Goal: Task Accomplishment & Management: Use online tool/utility

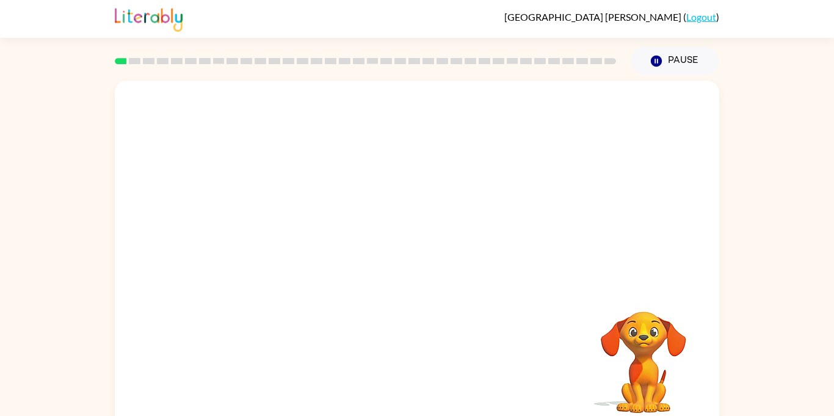
scroll to position [13, 0]
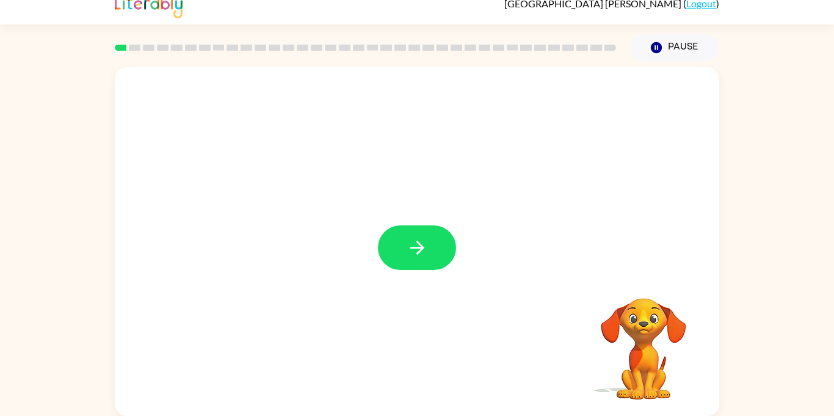
click at [436, 280] on div at bounding box center [417, 241] width 604 height 348
click at [430, 246] on button "button" at bounding box center [417, 247] width 78 height 45
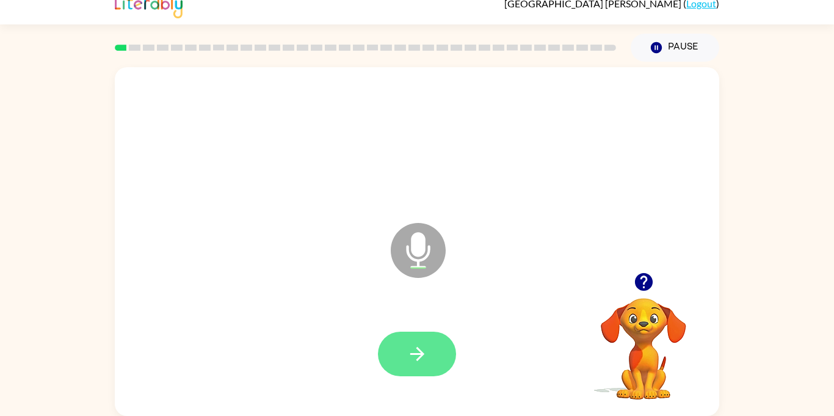
click at [418, 349] on icon "button" at bounding box center [417, 354] width 14 height 14
click at [445, 352] on button "button" at bounding box center [417, 353] width 78 height 45
click at [421, 353] on icon "button" at bounding box center [417, 354] width 14 height 14
click at [442, 354] on button "button" at bounding box center [417, 353] width 78 height 45
click at [427, 361] on icon "button" at bounding box center [416, 353] width 21 height 21
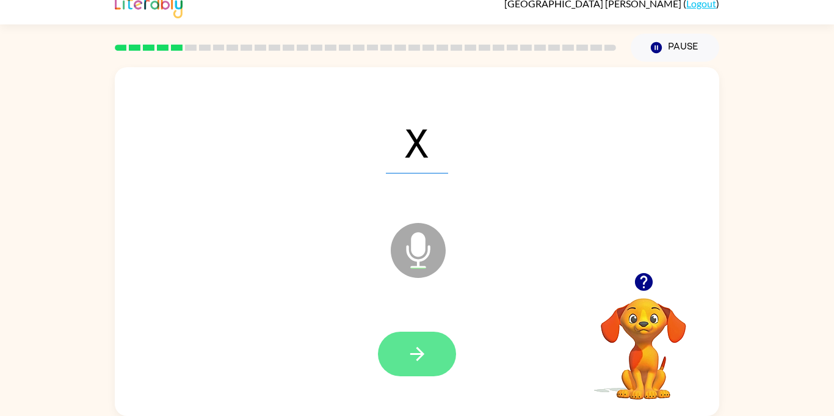
click at [425, 362] on icon "button" at bounding box center [416, 353] width 21 height 21
click at [411, 366] on button "button" at bounding box center [417, 353] width 78 height 45
click at [426, 363] on icon "button" at bounding box center [416, 353] width 21 height 21
click at [423, 353] on icon "button" at bounding box center [417, 354] width 14 height 14
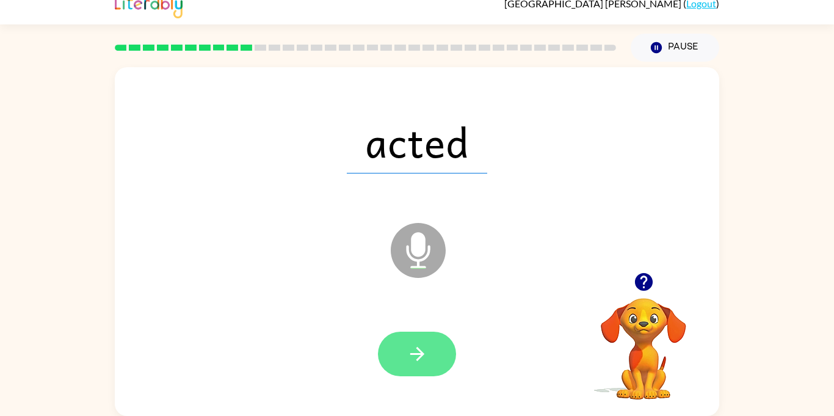
click at [427, 366] on button "button" at bounding box center [417, 353] width 78 height 45
click at [420, 353] on icon "button" at bounding box center [417, 354] width 14 height 14
click at [405, 363] on button "button" at bounding box center [417, 353] width 78 height 45
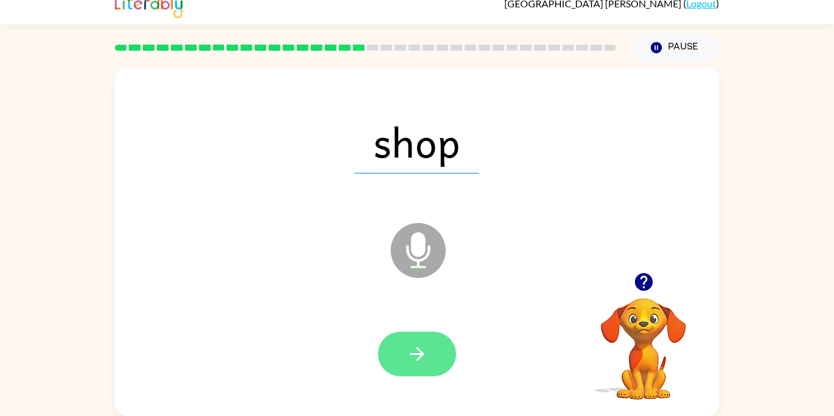
click at [392, 363] on button "button" at bounding box center [417, 353] width 78 height 45
click at [422, 360] on icon "button" at bounding box center [416, 353] width 21 height 21
click at [428, 360] on button "button" at bounding box center [417, 353] width 78 height 45
click at [429, 358] on button "button" at bounding box center [417, 353] width 78 height 45
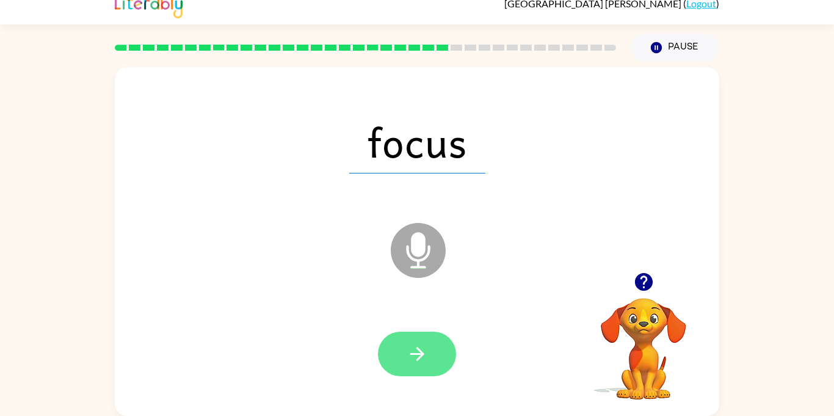
click at [394, 372] on button "button" at bounding box center [417, 353] width 78 height 45
click at [395, 374] on button "button" at bounding box center [417, 353] width 78 height 45
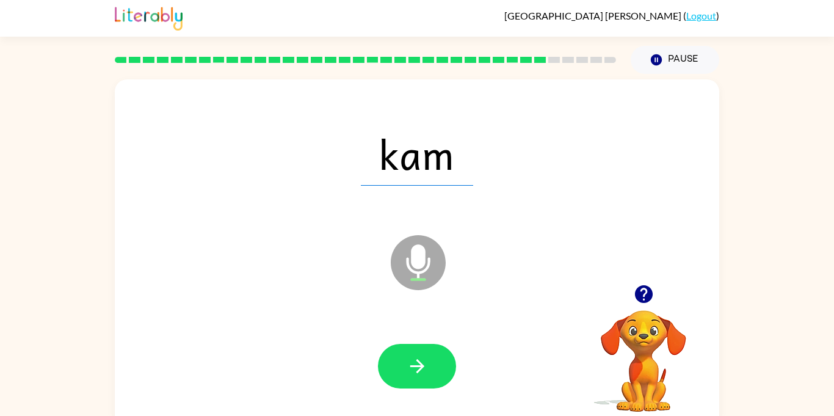
scroll to position [0, 0]
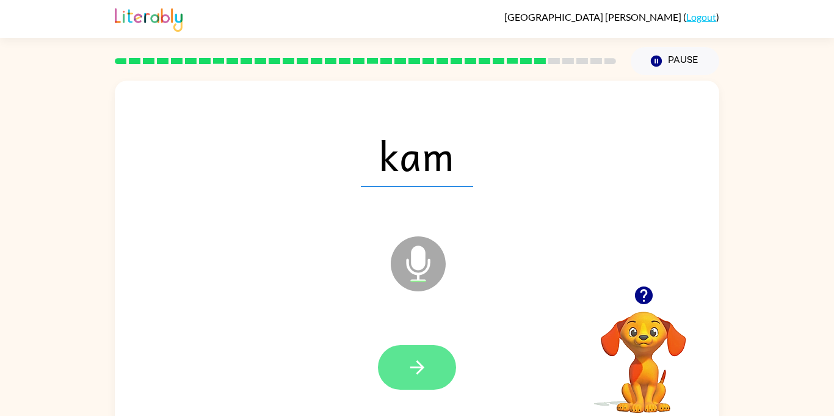
click at [421, 366] on icon "button" at bounding box center [417, 367] width 14 height 14
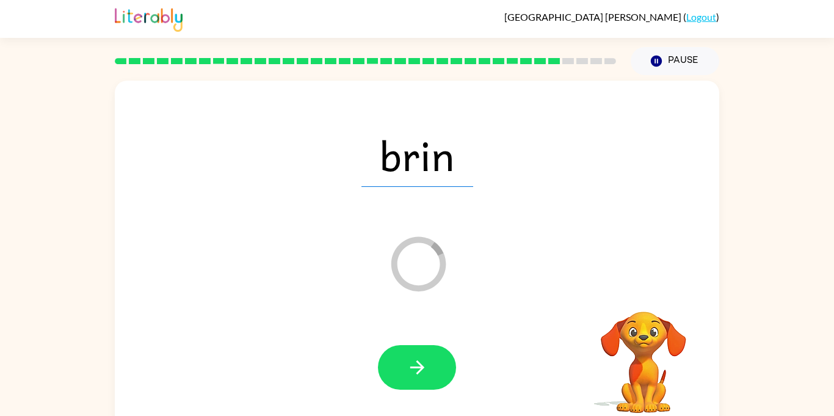
scroll to position [13, 0]
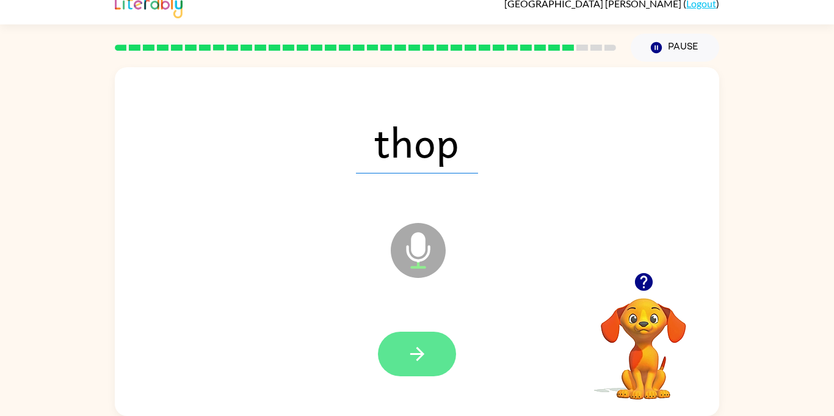
click at [430, 363] on button "button" at bounding box center [417, 353] width 78 height 45
click at [419, 366] on button "button" at bounding box center [417, 353] width 78 height 45
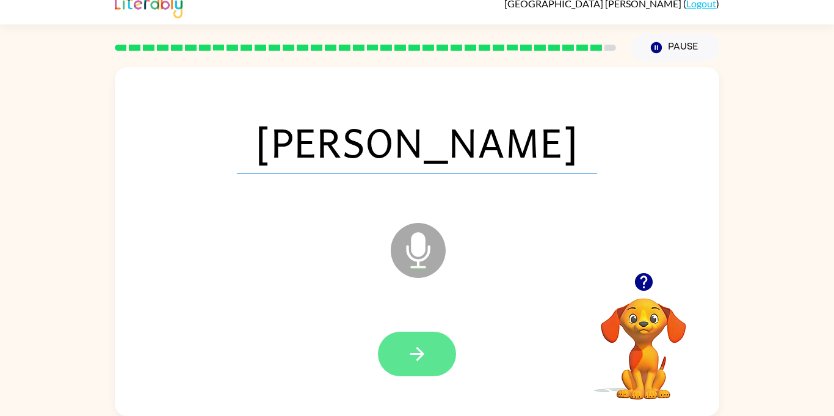
click at [422, 359] on icon "button" at bounding box center [416, 353] width 21 height 21
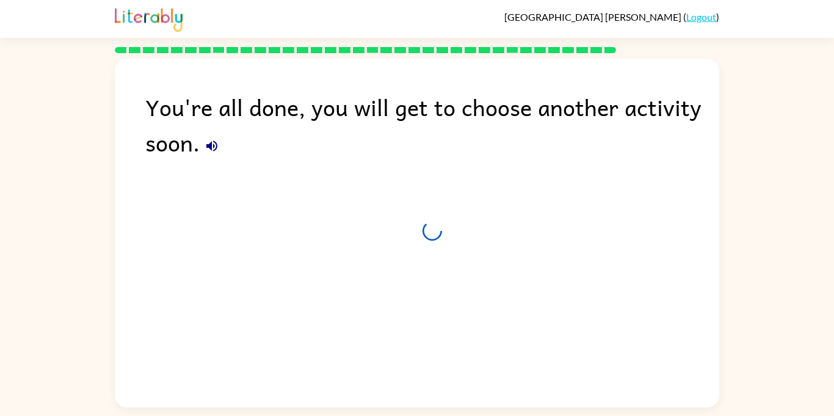
scroll to position [0, 0]
